Goal: Task Accomplishment & Management: Manage account settings

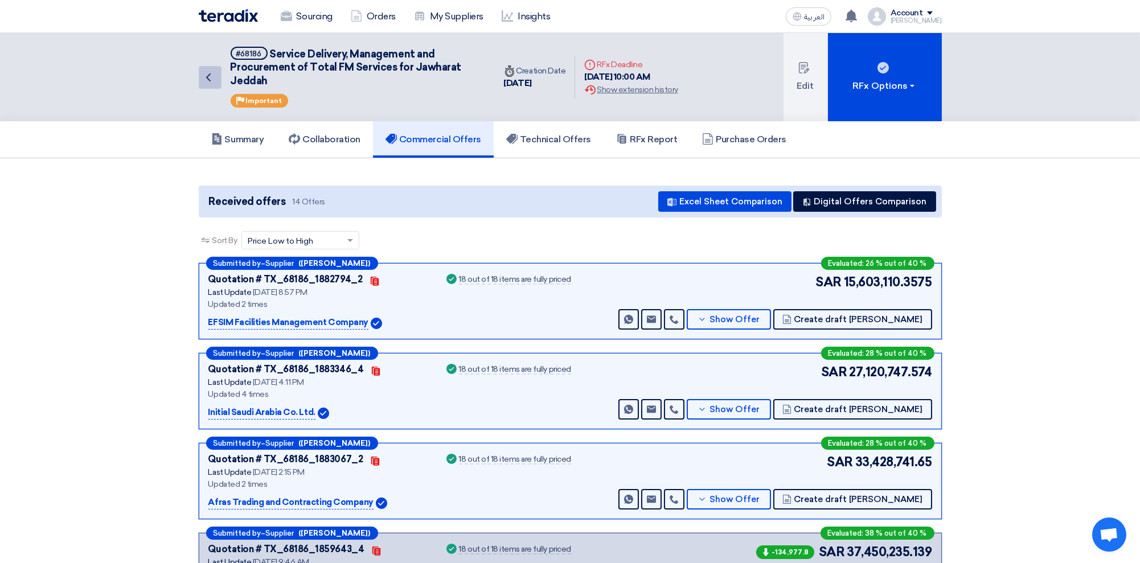
click at [207, 79] on icon "Back" at bounding box center [209, 78] width 14 height 14
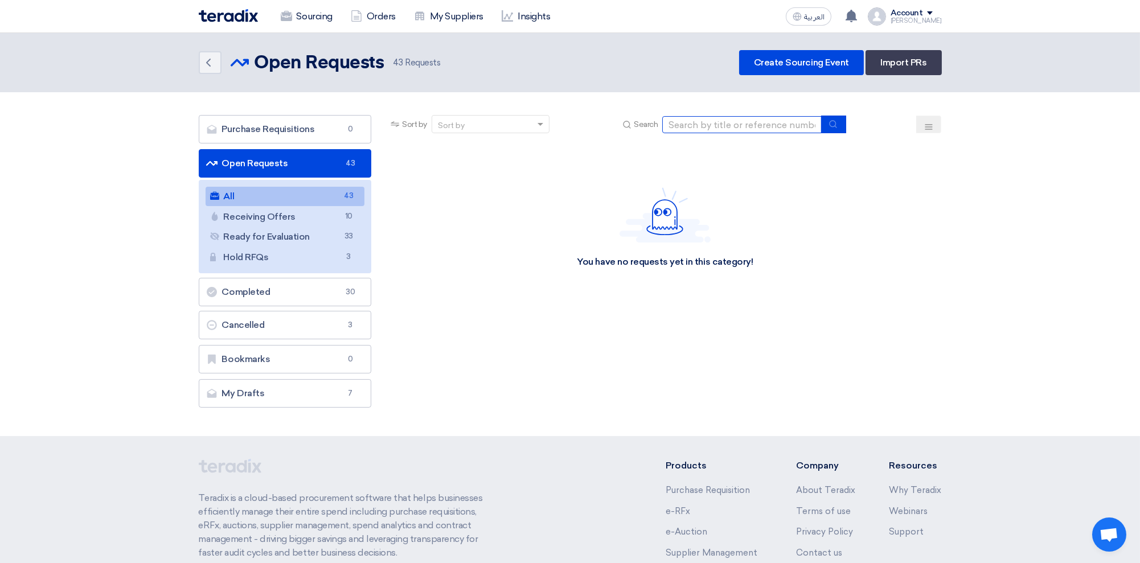
click at [755, 121] on input at bounding box center [741, 124] width 159 height 17
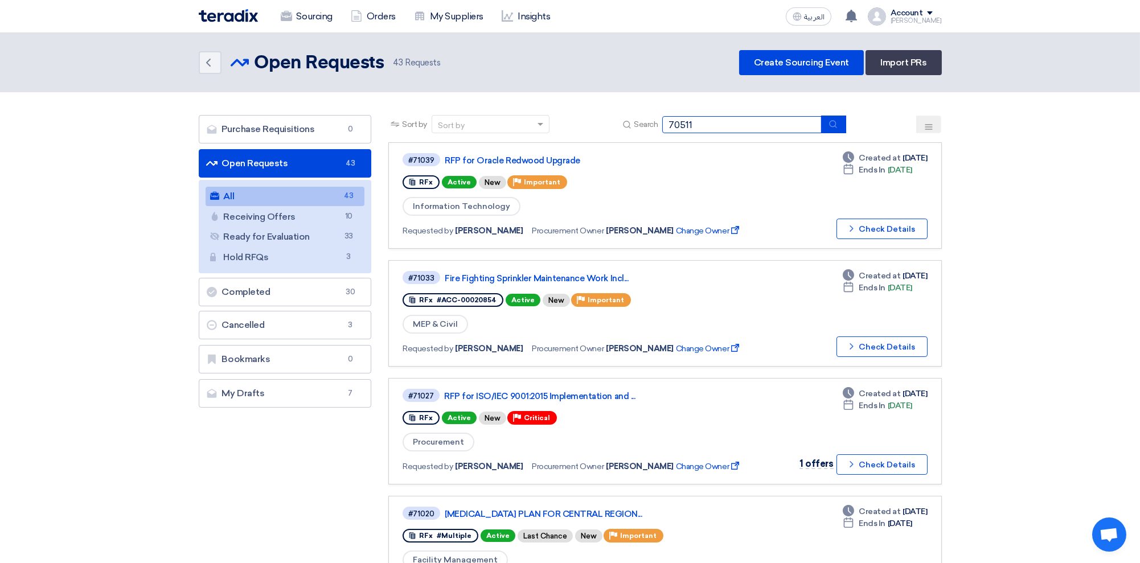
type input "70511"
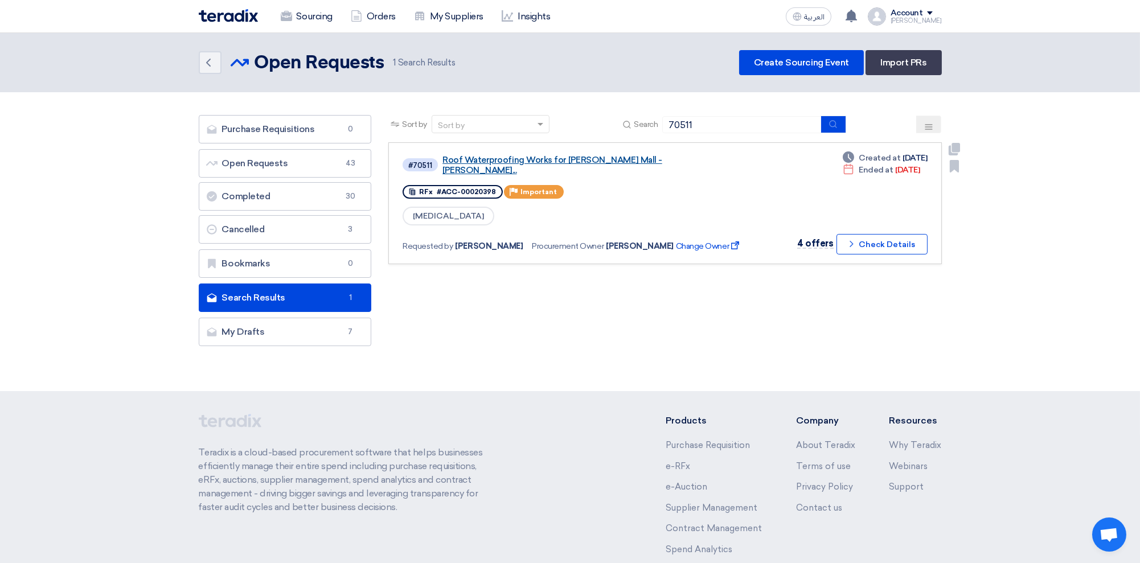
click at [506, 159] on link "Roof Waterproofing Works for [PERSON_NAME] Mall - [PERSON_NAME]..." at bounding box center [584, 165] width 285 height 20
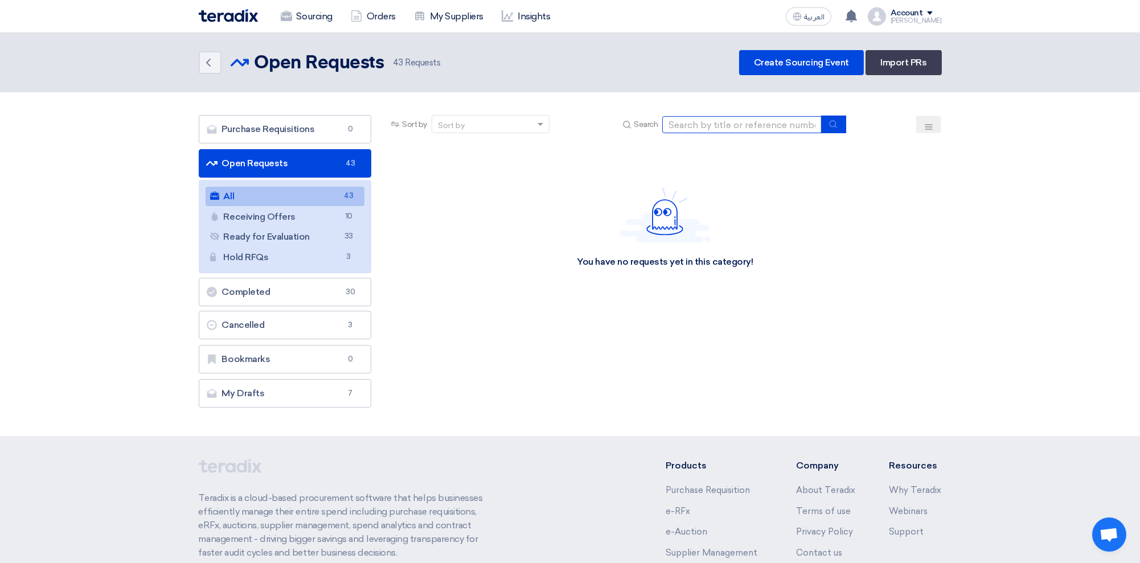
click at [712, 124] on input at bounding box center [741, 124] width 159 height 17
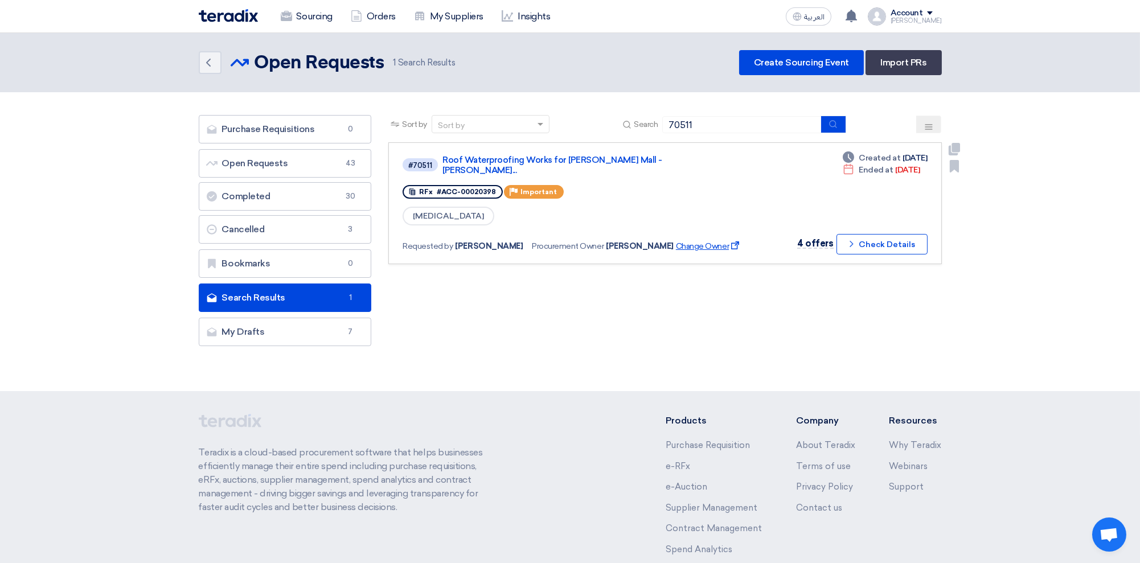
click at [676, 240] on span "Change Owner External link" at bounding box center [708, 246] width 65 height 12
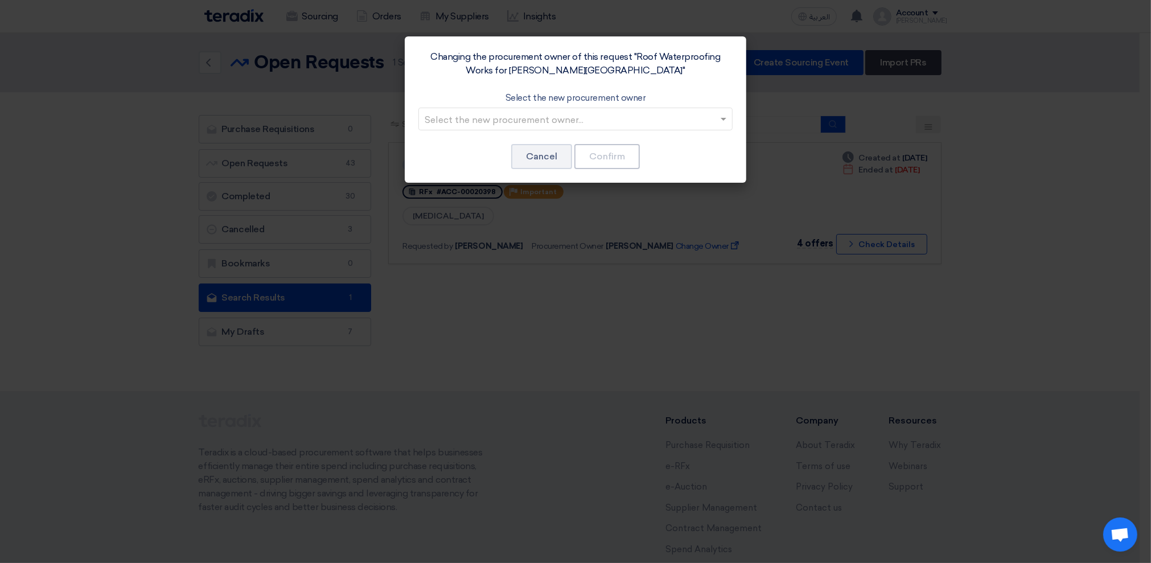
click at [573, 124] on input "text" at bounding box center [570, 119] width 290 height 19
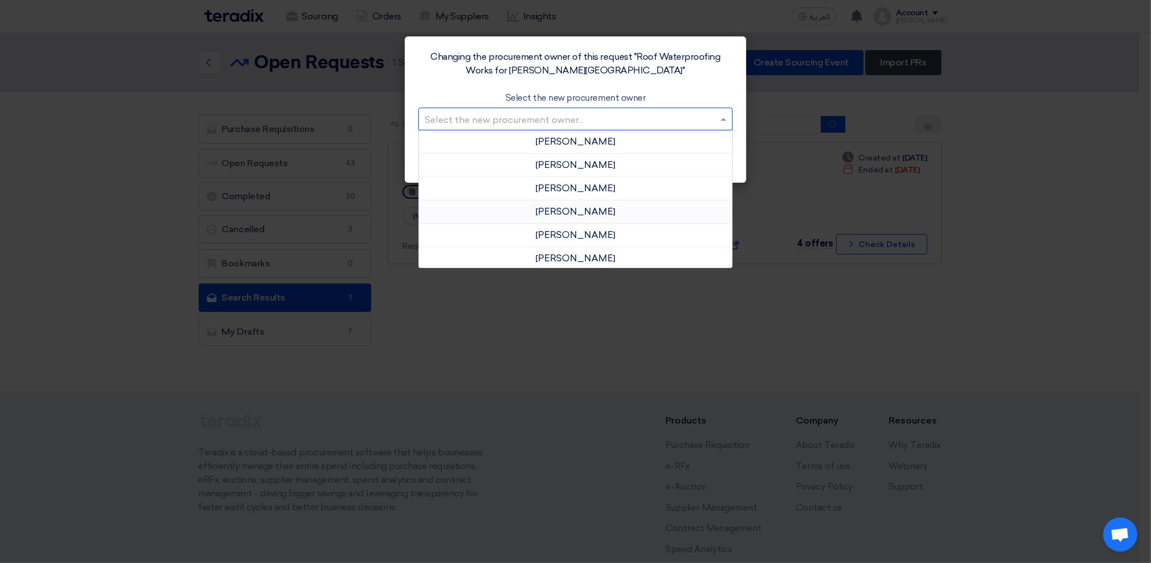
click at [586, 215] on span "[PERSON_NAME]" at bounding box center [576, 211] width 80 height 11
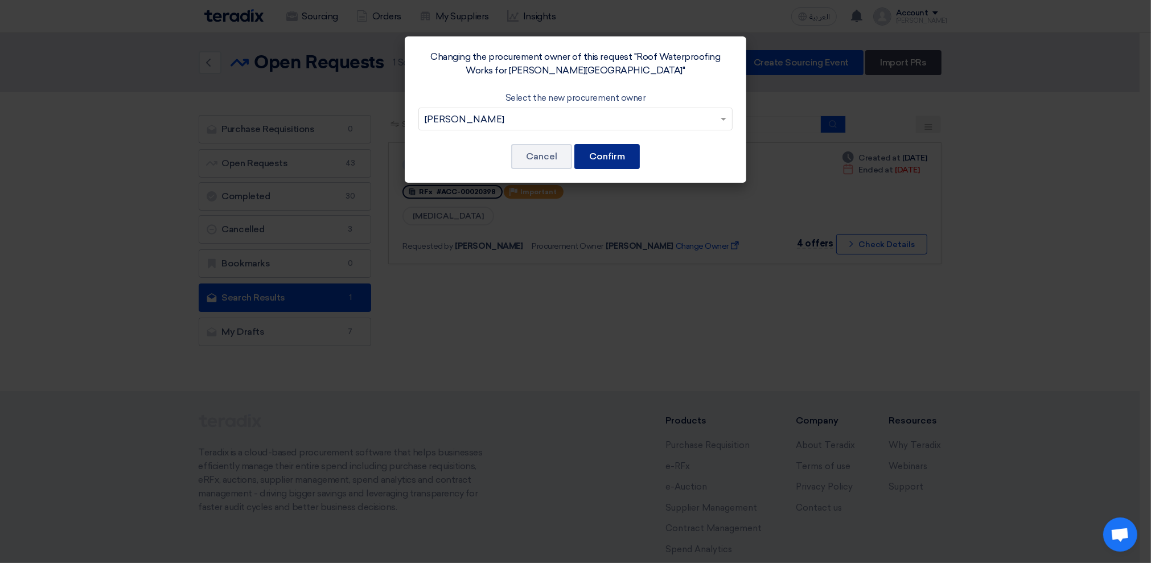
click at [603, 159] on button "Confirm" at bounding box center [606, 156] width 65 height 25
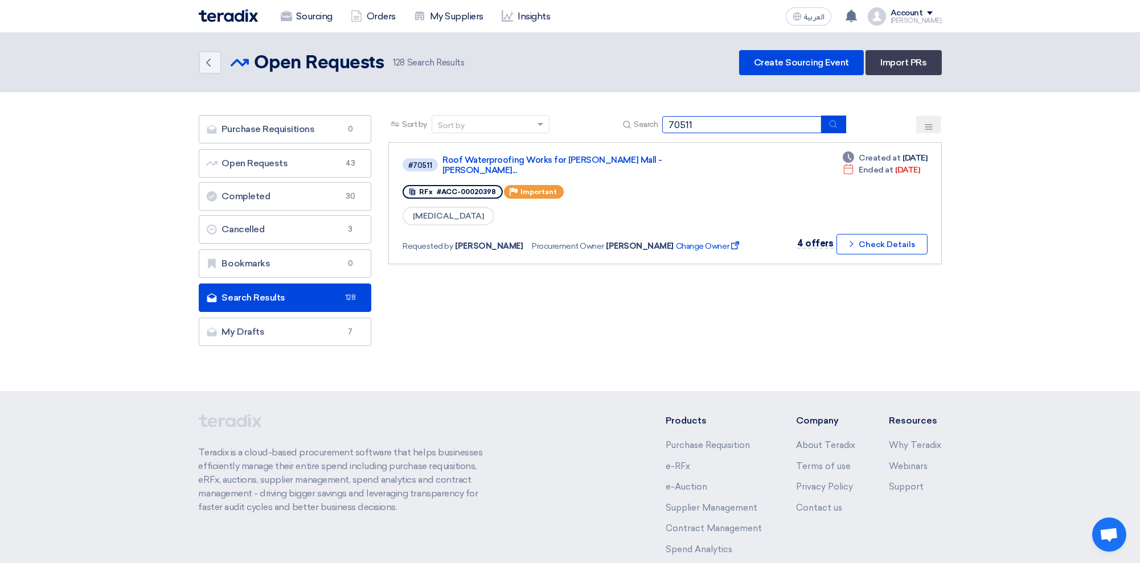
click at [702, 122] on input "70511" at bounding box center [741, 124] width 159 height 17
type input "70503"
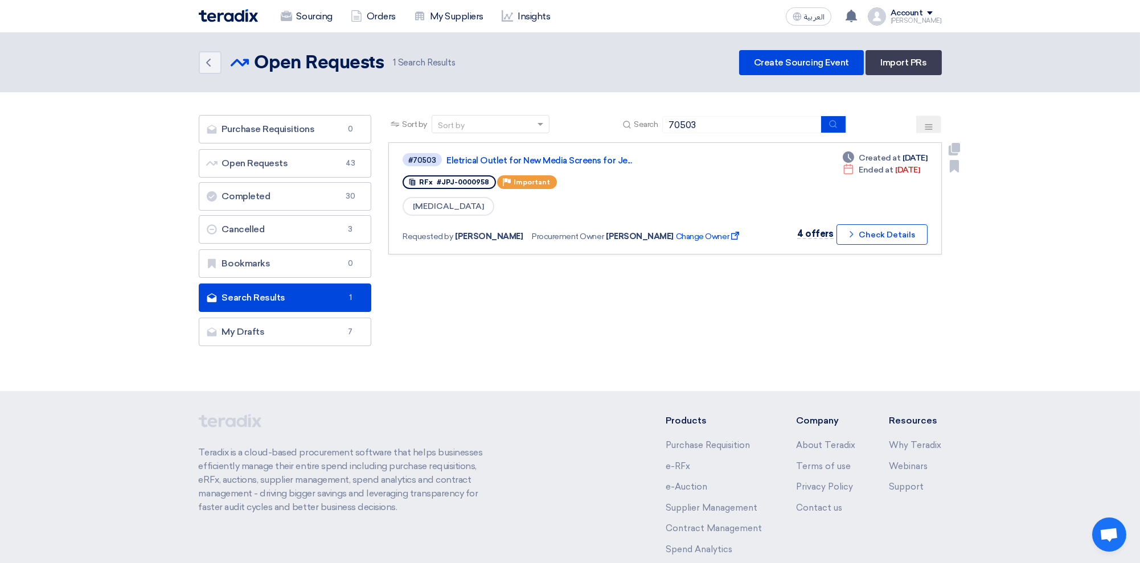
click at [676, 236] on span "Change Owner External link" at bounding box center [708, 237] width 65 height 12
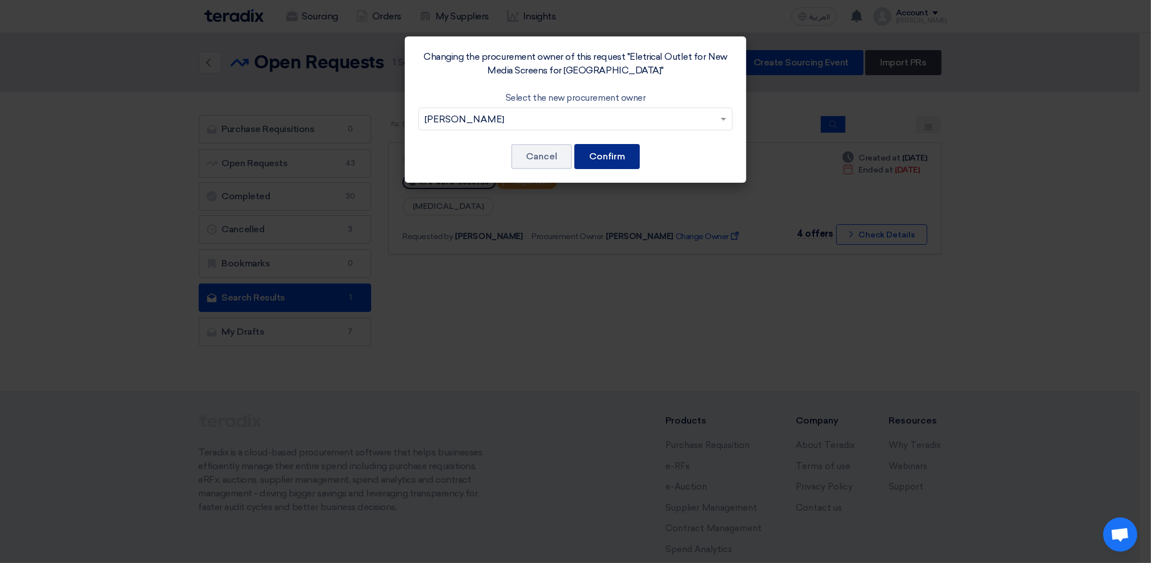
click at [599, 154] on button "Confirm" at bounding box center [606, 156] width 65 height 25
